Goal: Task Accomplishment & Management: Use online tool/utility

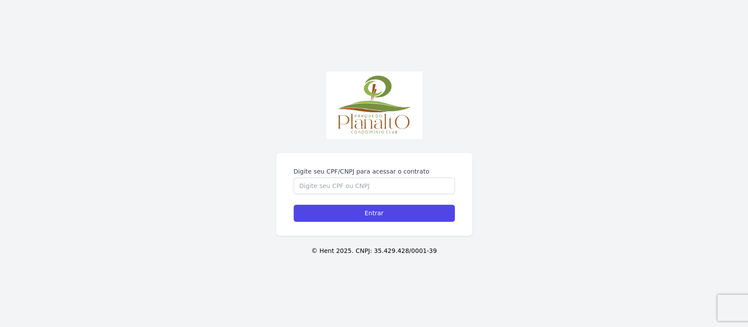
click at [332, 149] on div "Digite seu CPF/CNPJ para acessar o contrato Entrar © Hent 2025. CNPJ: 35.429.42…" at bounding box center [374, 163] width 748 height 327
drag, startPoint x: 335, startPoint y: 174, endPoint x: 335, endPoint y: 179, distance: 4.4
click at [335, 175] on label "Digite seu CPF/CNPJ para acessar o contrato" at bounding box center [373, 171] width 161 height 9
click at [335, 177] on input "Digite seu CPF/CNPJ para acessar o contrato" at bounding box center [373, 185] width 161 height 17
click at [337, 185] on input "Digite seu CPF/CNPJ para acessar o contrato" at bounding box center [373, 185] width 161 height 17
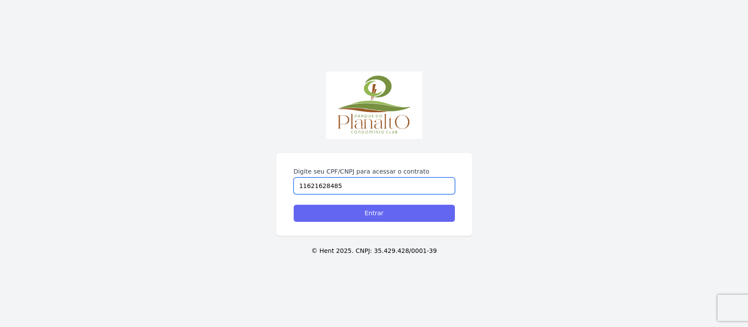
type input "11621628485"
click at [354, 211] on input "Entrar" at bounding box center [373, 213] width 161 height 17
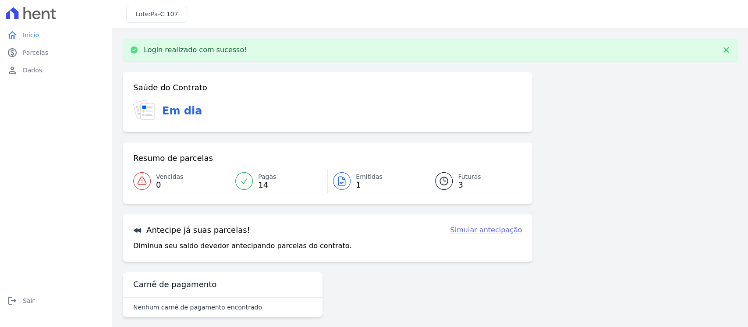
click at [347, 184] on link "Emitidas 1" at bounding box center [376, 181] width 97 height 25
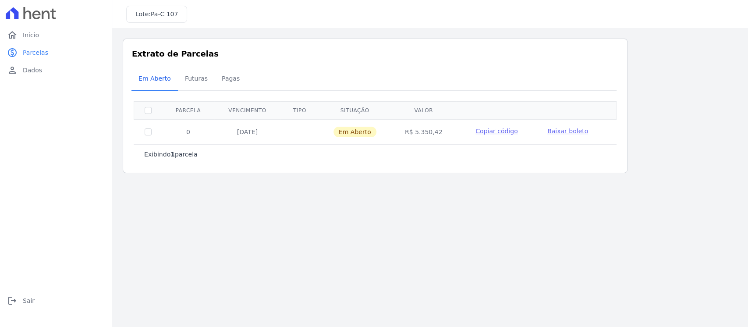
click at [565, 132] on span "Baixar boleto" at bounding box center [567, 130] width 41 height 7
